Goal: Find contact information: Find contact information

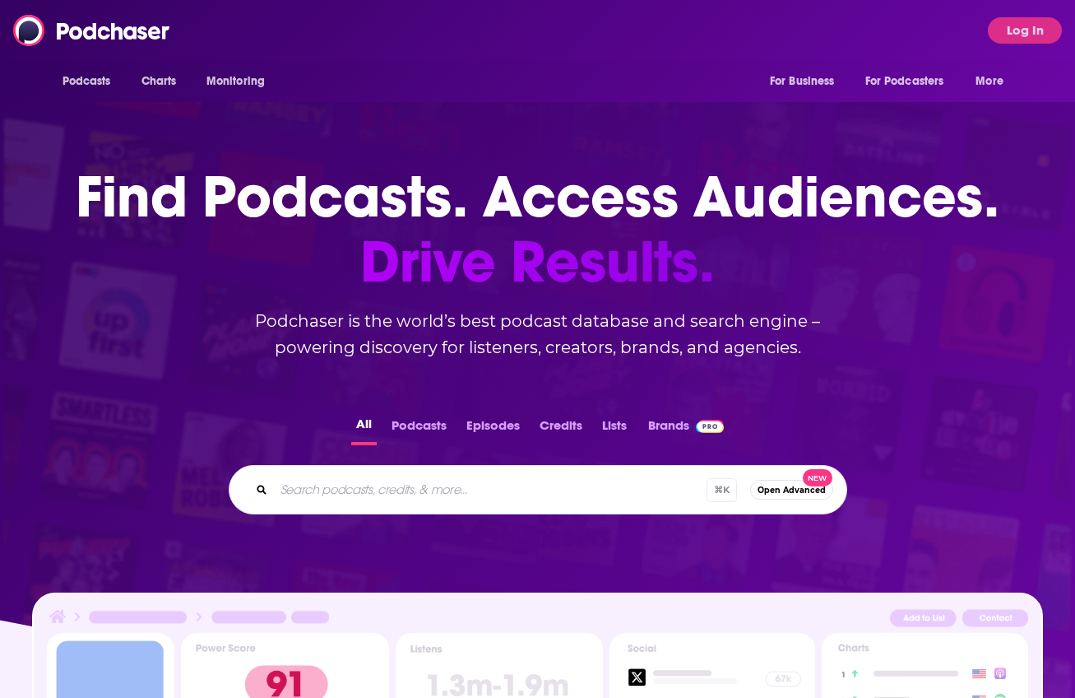
click at [568, 92] on div "Podcasts Charts Monitoring For Business For Podcasters More" at bounding box center [538, 81] width 1053 height 41
click at [127, 35] on img at bounding box center [92, 30] width 158 height 31
click at [100, 44] on img at bounding box center [92, 30] width 158 height 31
click at [1028, 35] on button "Log In" at bounding box center [1025, 30] width 74 height 26
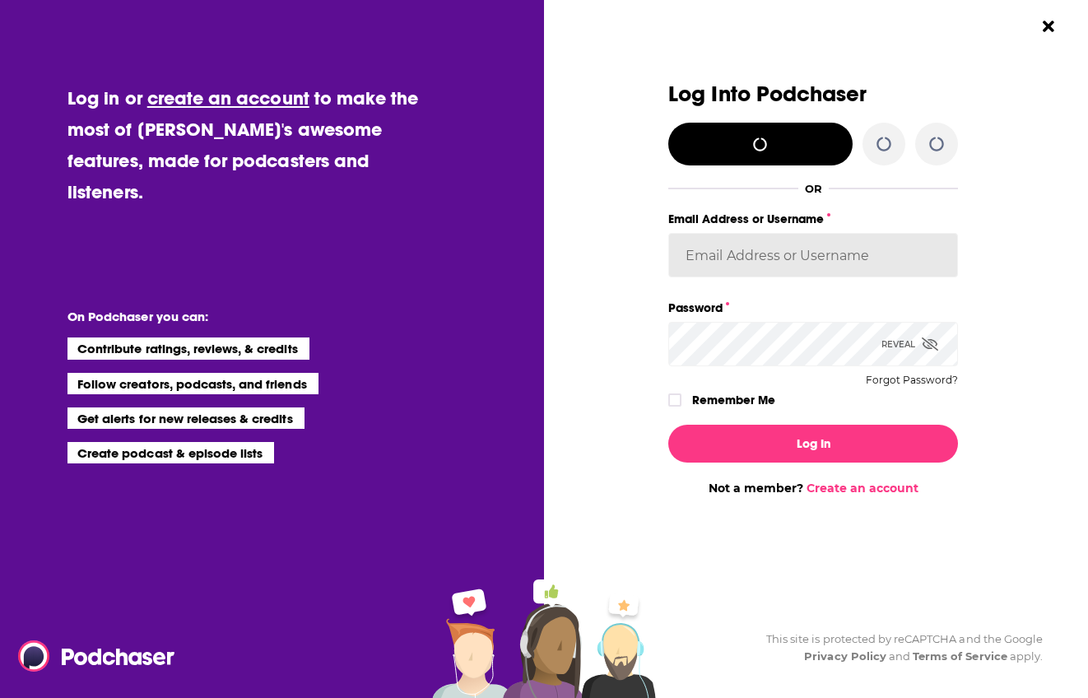
type input "AmyRasdal"
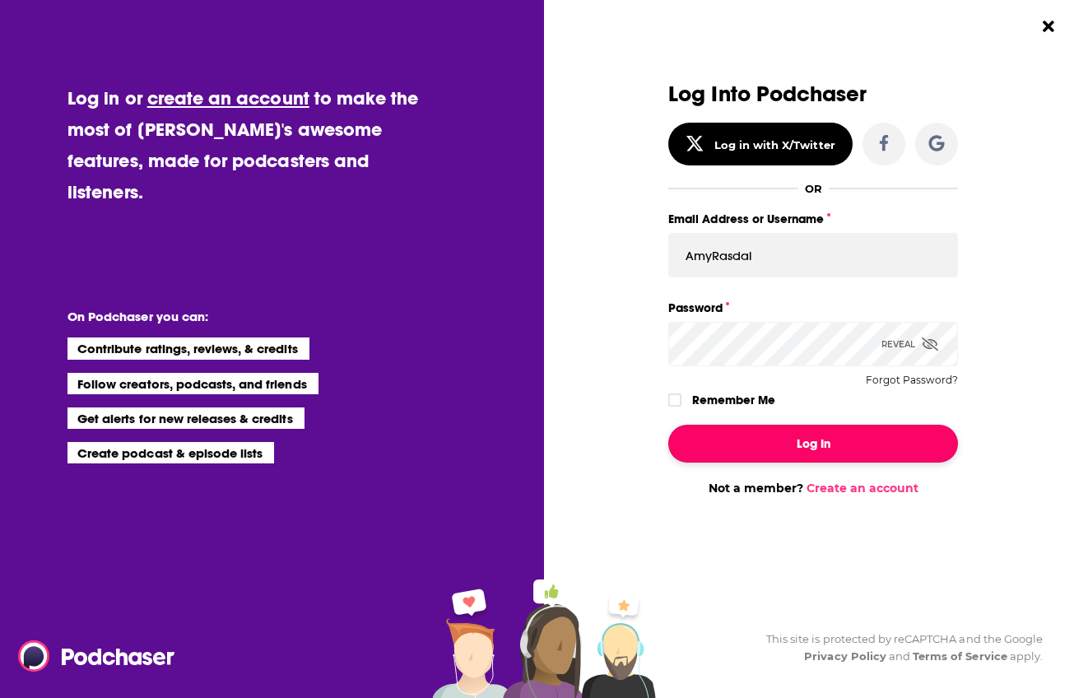
click at [795, 447] on button "Log In" at bounding box center [813, 443] width 290 height 38
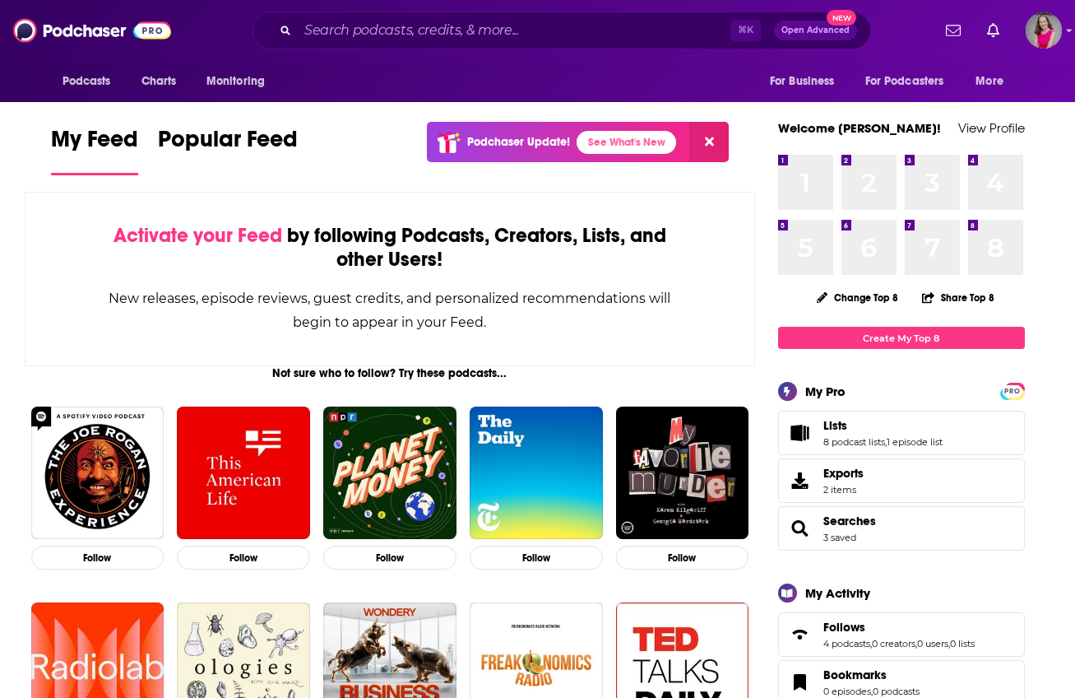
click at [499, 49] on div "Podcasts Charts Monitoring ⌘ K Open Advanced New For Business For Podcasters Mo…" at bounding box center [537, 30] width 1075 height 61
click at [492, 39] on input "Search podcasts, credits, & more..." at bounding box center [514, 30] width 433 height 26
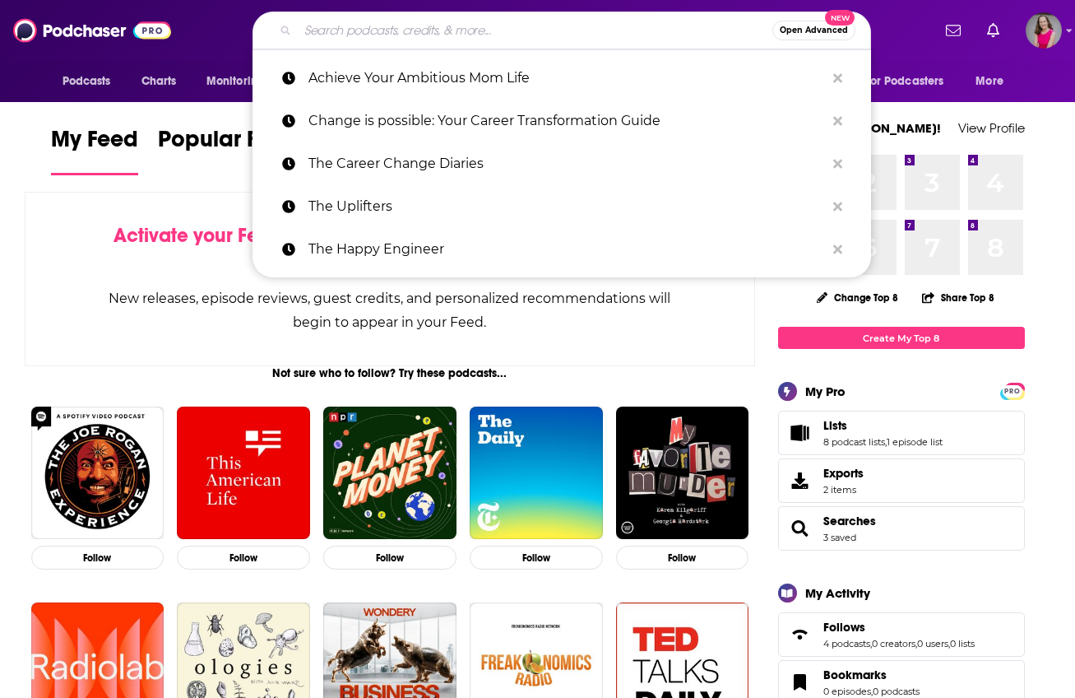
paste input "Change Work Life"
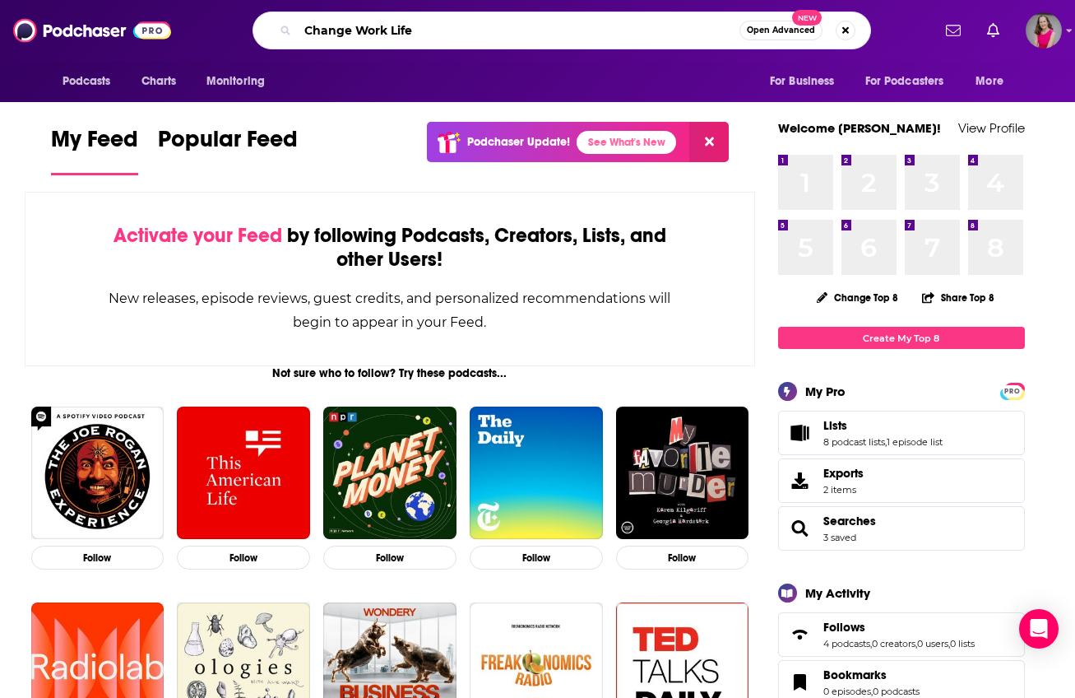
type input "Change Work Life"
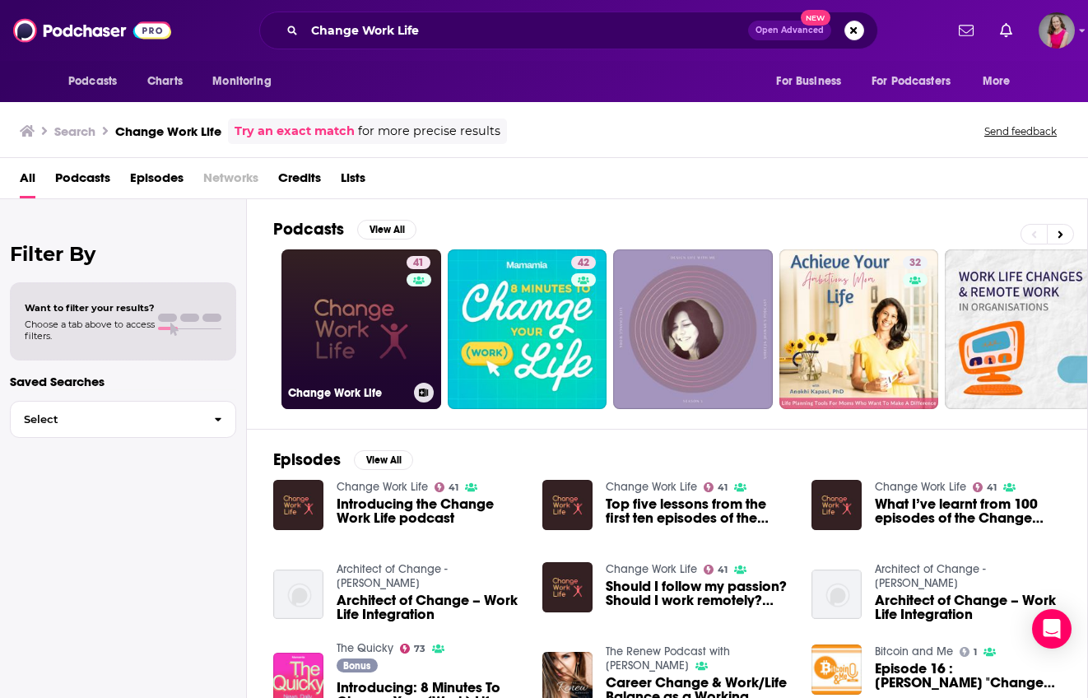
click at [366, 310] on link "41 Change Work Life" at bounding box center [361, 329] width 160 height 160
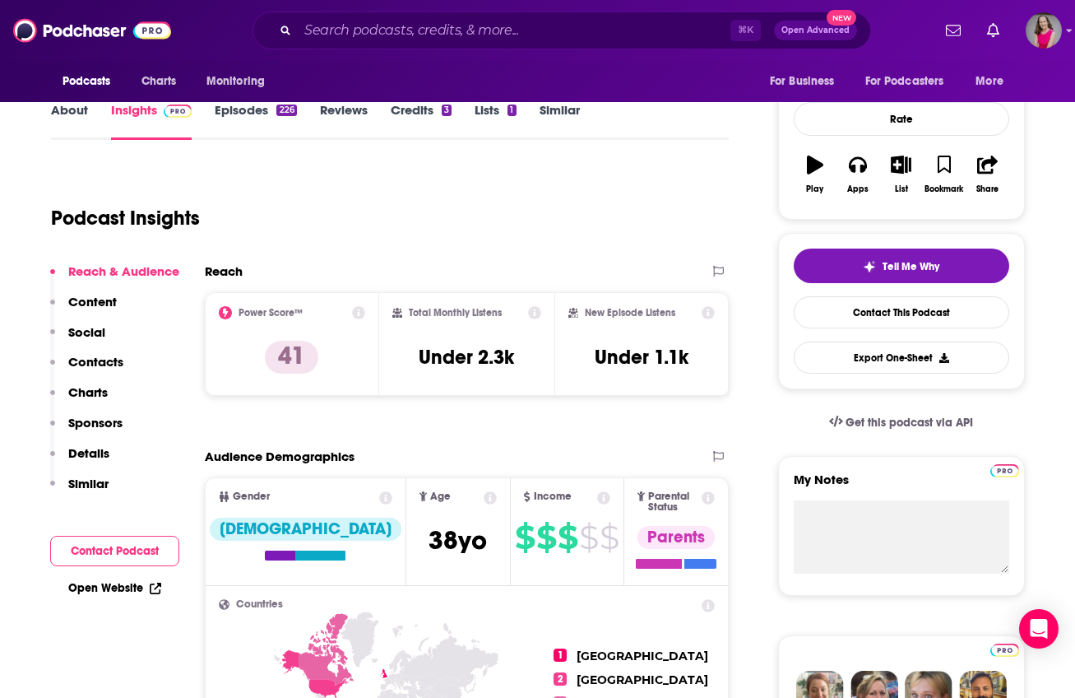
scroll to position [337, 0]
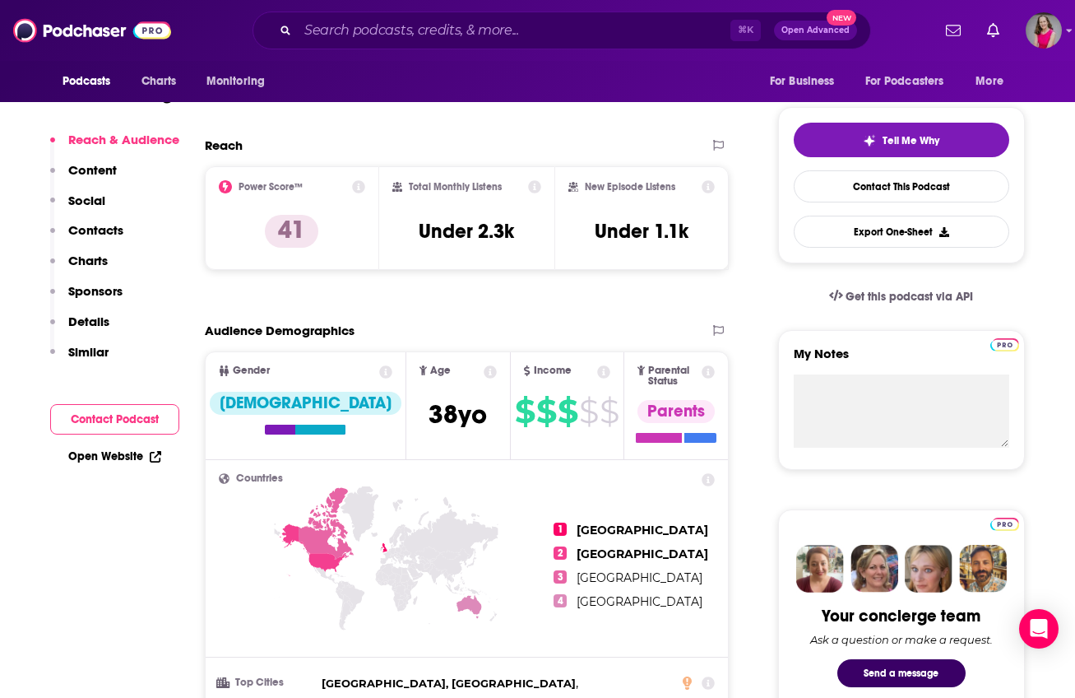
click at [106, 424] on button "Contact Podcast" at bounding box center [114, 419] width 129 height 30
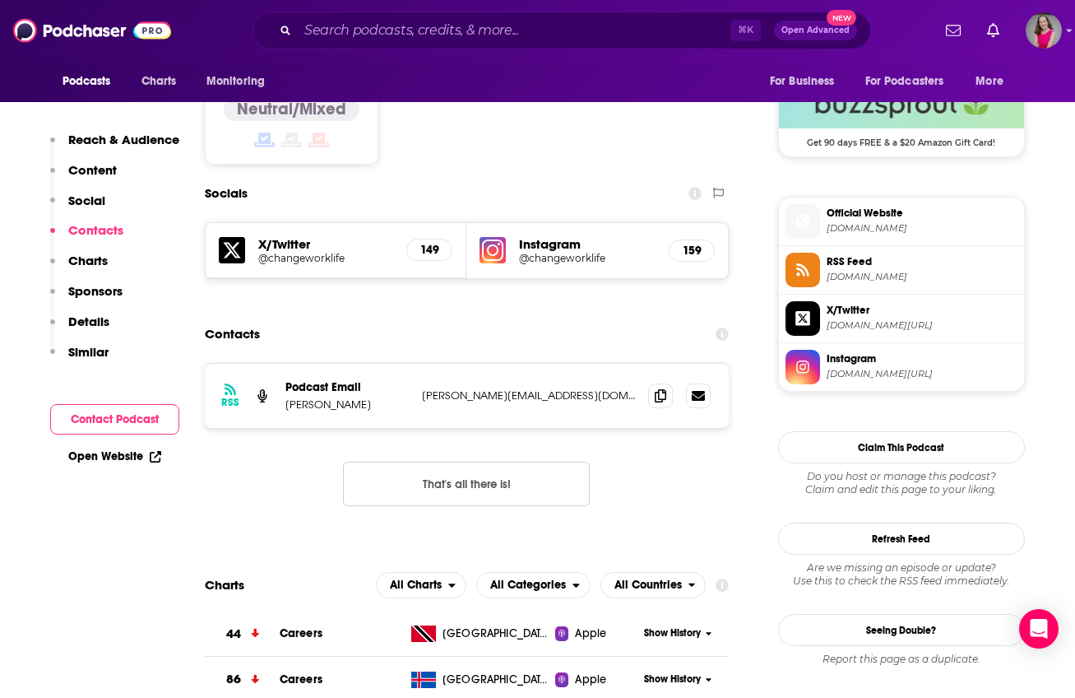
scroll to position [1357, 0]
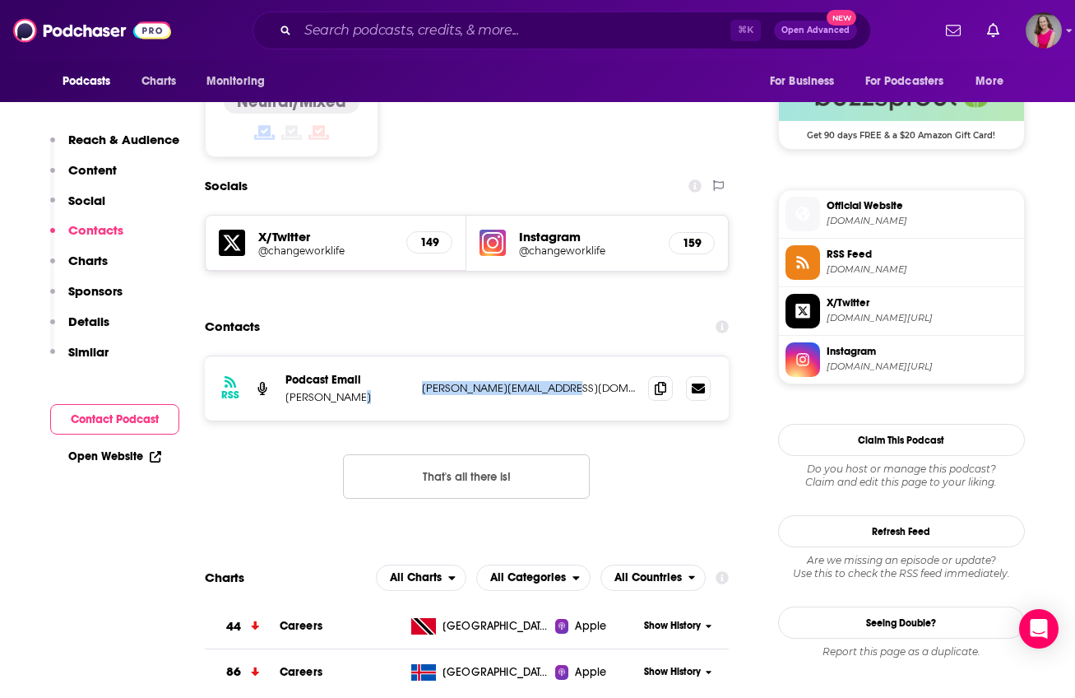
drag, startPoint x: 567, startPoint y: 303, endPoint x: 392, endPoint y: 309, distance: 175.4
click at [0, 0] on div "Podcast Email [PERSON_NAME] [PERSON_NAME][EMAIL_ADDRESS][DOMAIN_NAME] [PERSON_N…" at bounding box center [0, 0] width 0 height 0
copy div "[PERSON_NAME][EMAIL_ADDRESS][DOMAIN_NAME]"
click at [431, 19] on input "Search podcasts, credits, & more..." at bounding box center [514, 30] width 433 height 26
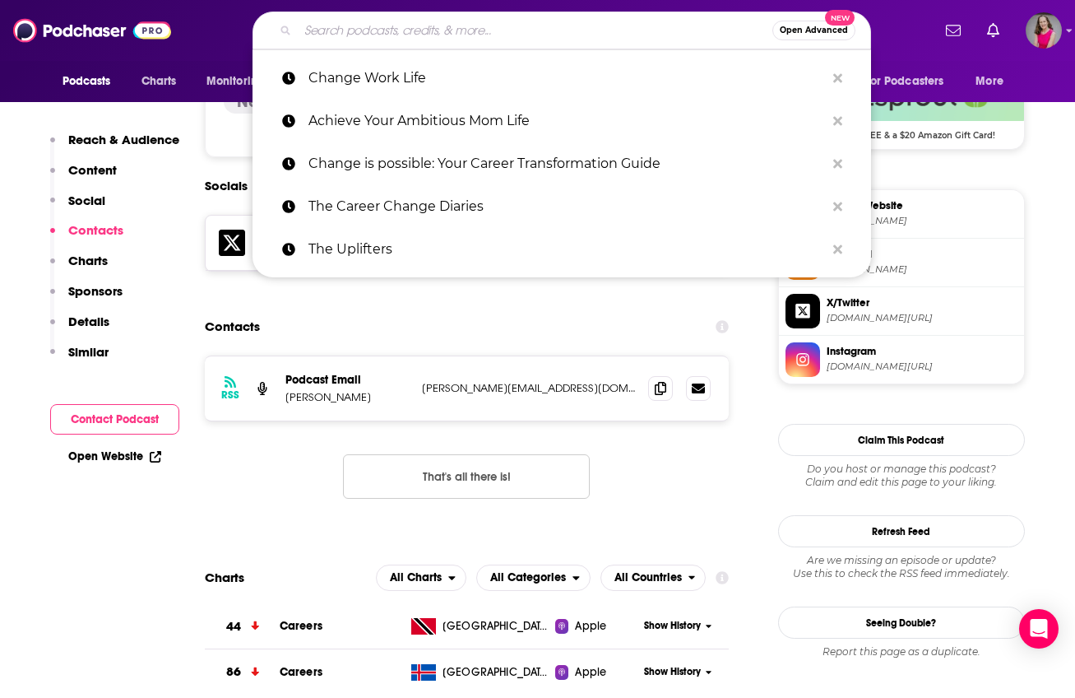
paste input "Empowerography"
type input "Empowerography"
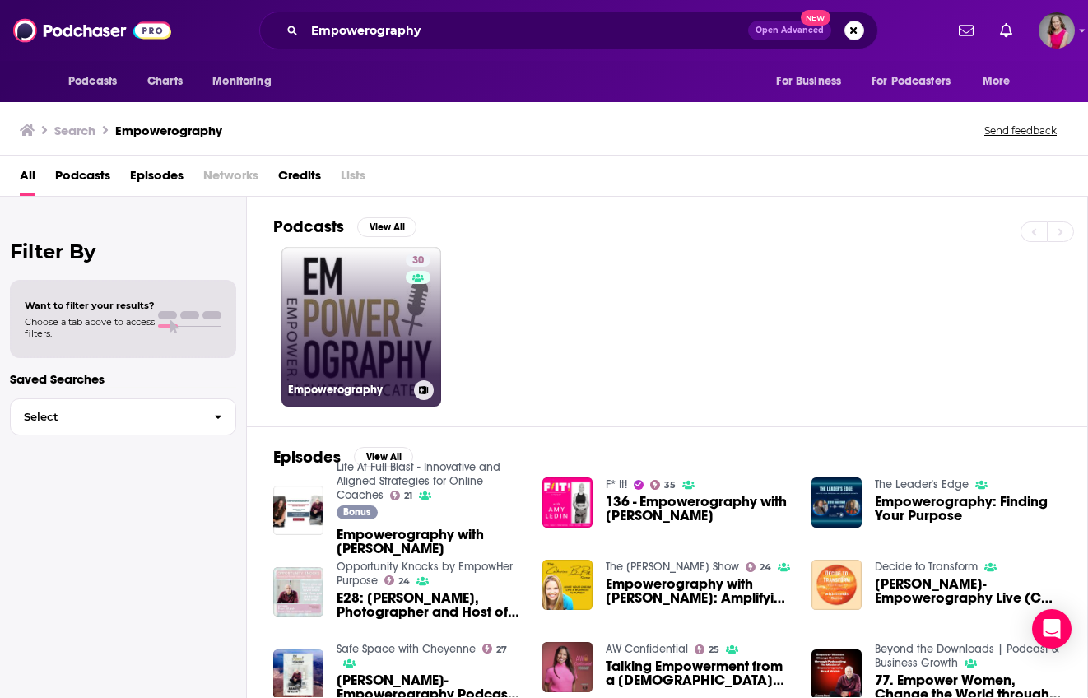
click at [369, 328] on link "30 Empowerography" at bounding box center [361, 327] width 160 height 160
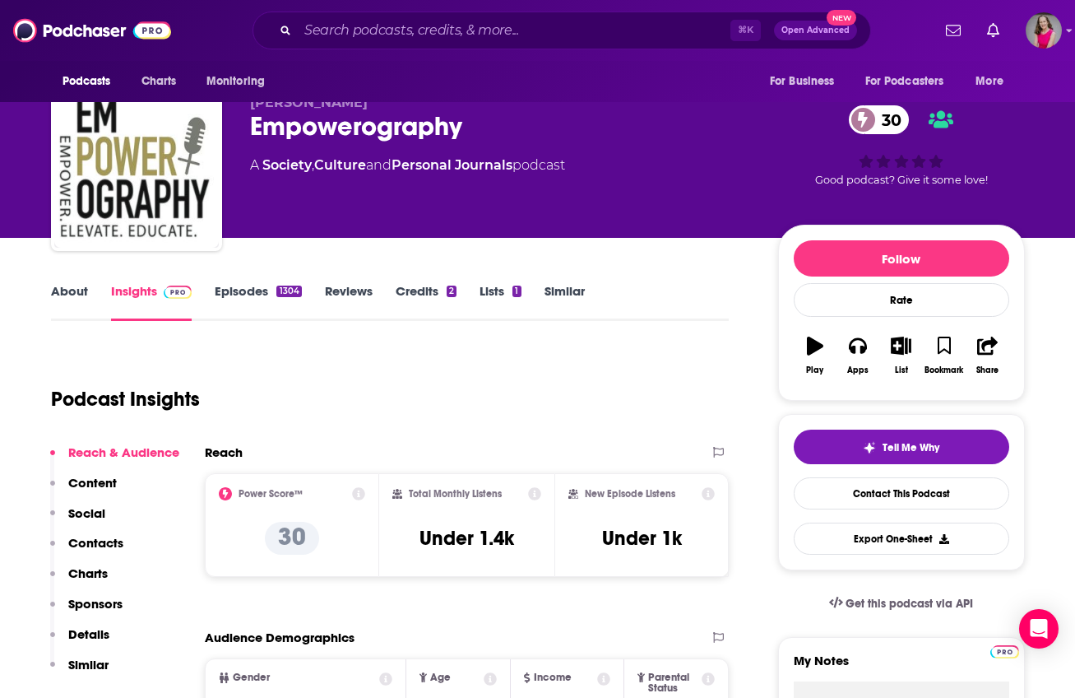
scroll to position [30, 0]
click at [96, 543] on p "Contacts" at bounding box center [95, 543] width 55 height 16
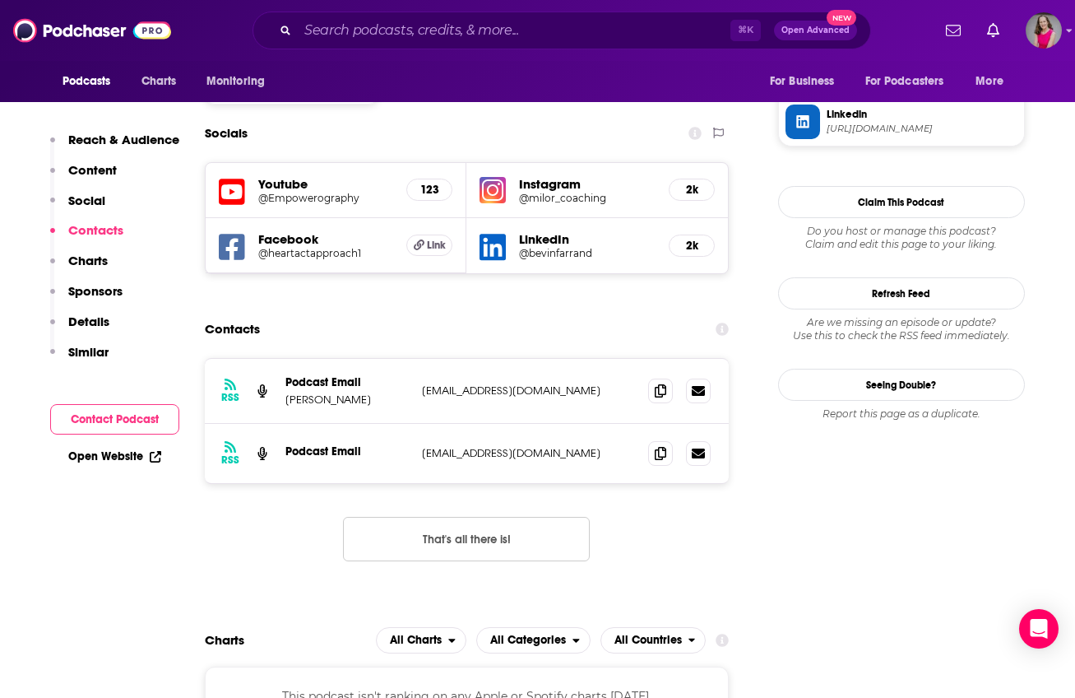
scroll to position [1413, 0]
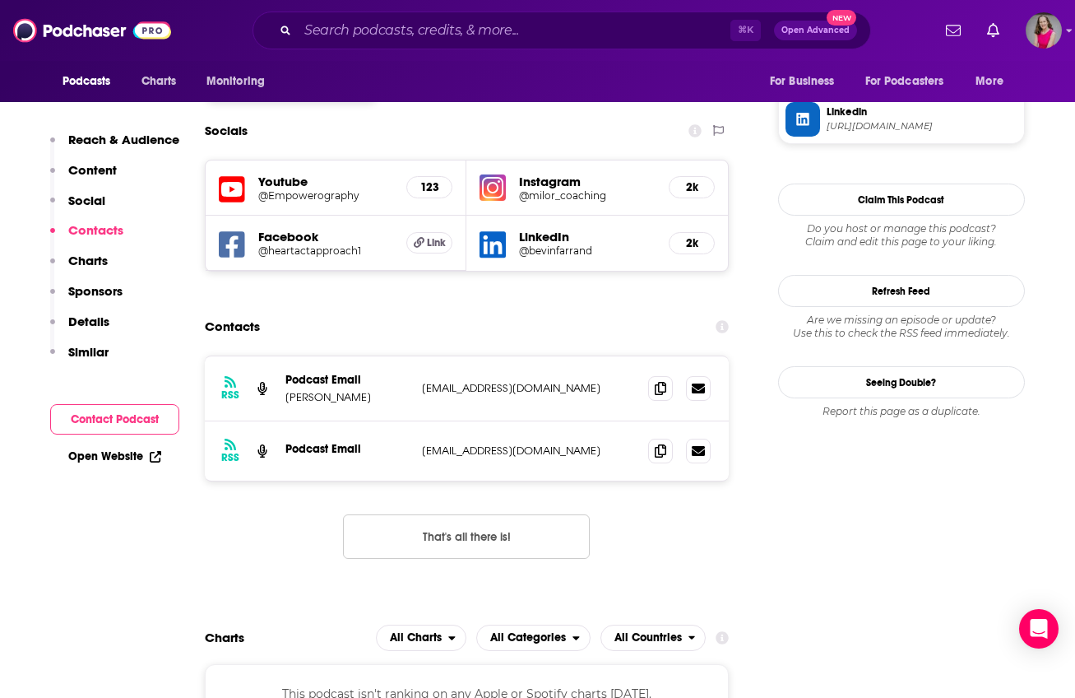
drag, startPoint x: 625, startPoint y: 306, endPoint x: 417, endPoint y: 309, distance: 208.2
click at [417, 356] on div "RSS Podcast Email [PERSON_NAME] [EMAIL_ADDRESS][DOMAIN_NAME] [EMAIL_ADDRESS][DO…" at bounding box center [467, 388] width 525 height 65
copy p "[EMAIL_ADDRESS][DOMAIN_NAME]"
